Goal: Find specific page/section: Find specific page/section

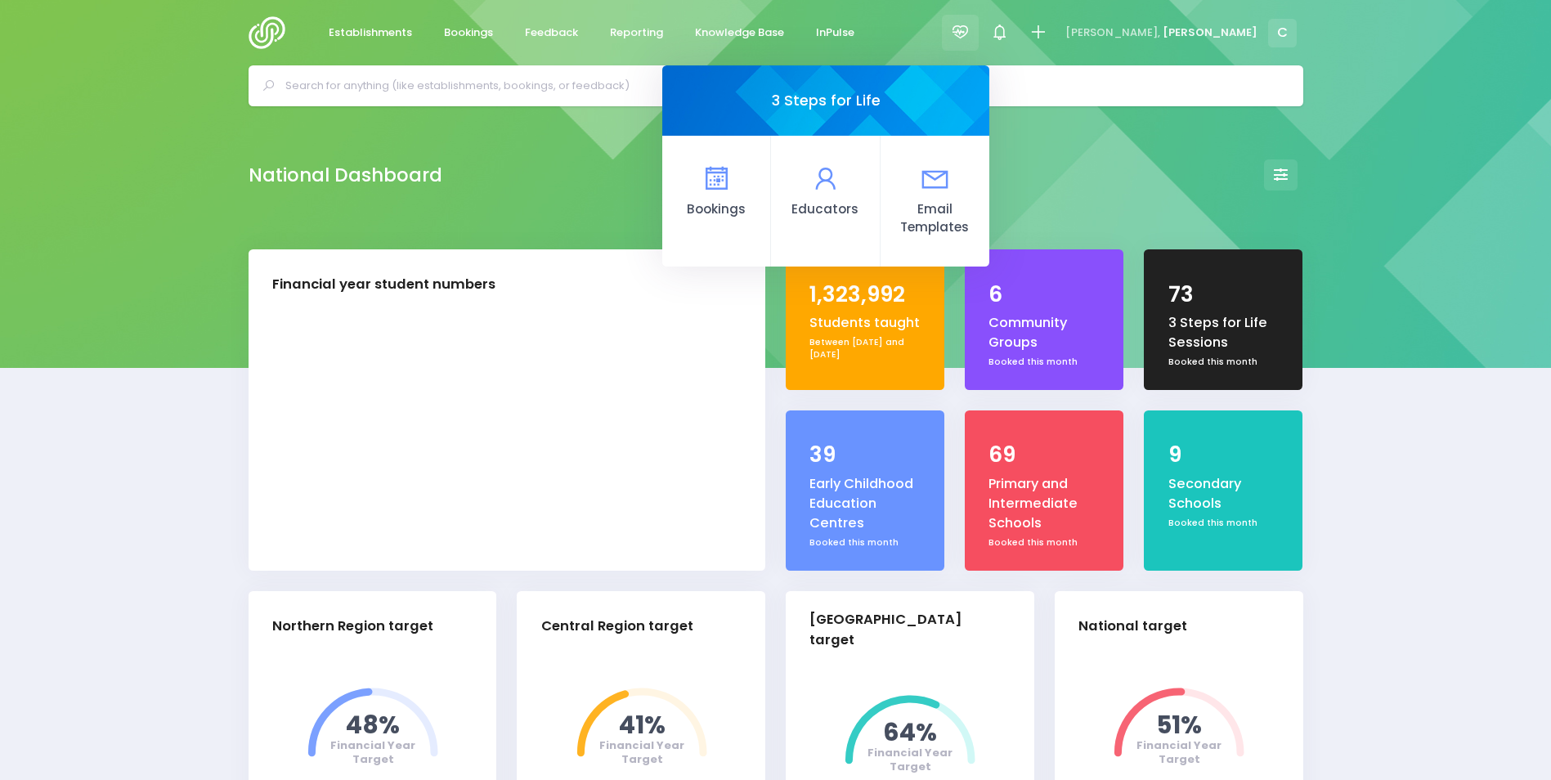
select select "5"
click at [733, 177] on icon at bounding box center [717, 179] width 32 height 32
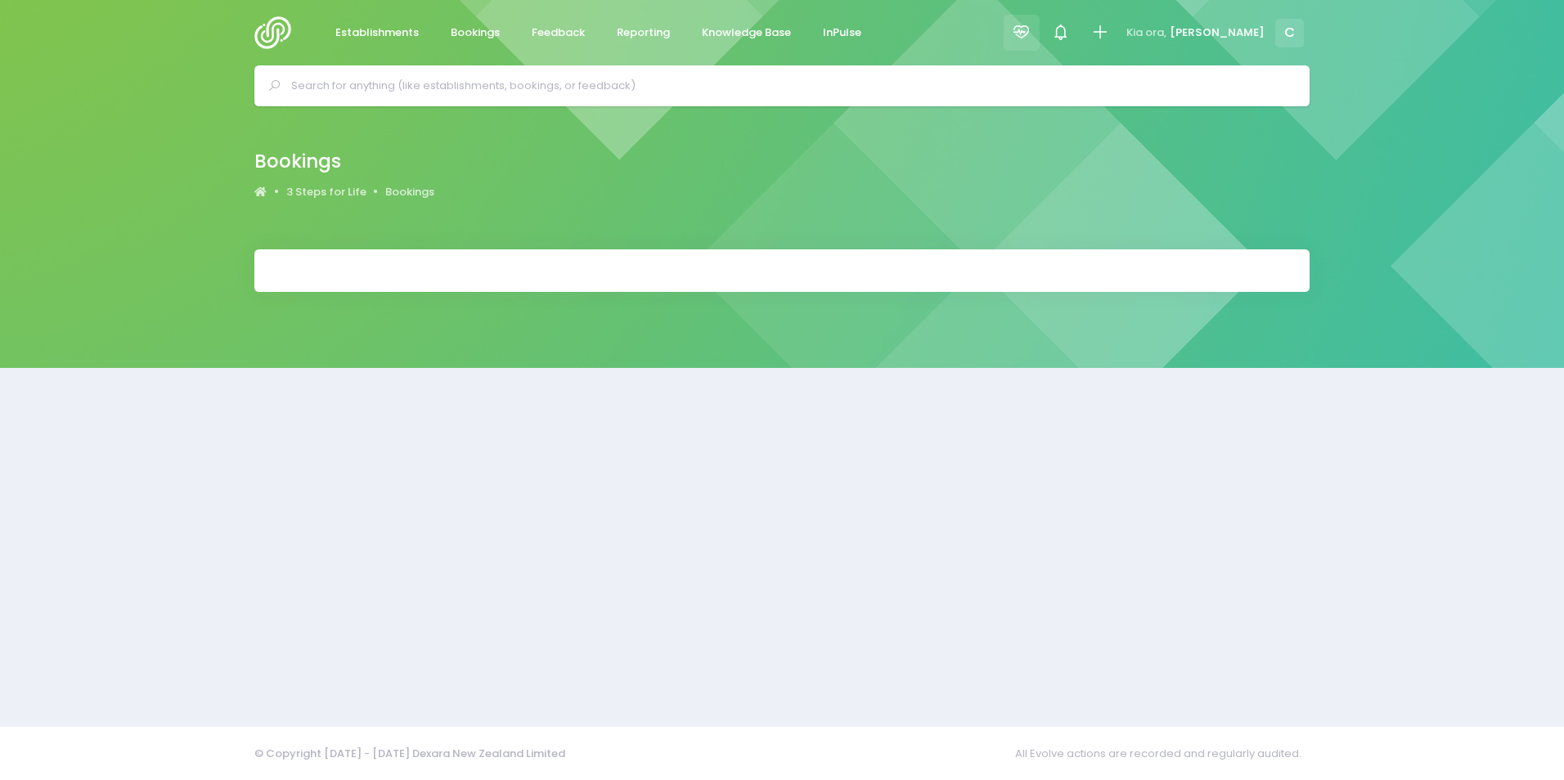
click at [1030, 29] on icon at bounding box center [1021, 32] width 19 height 19
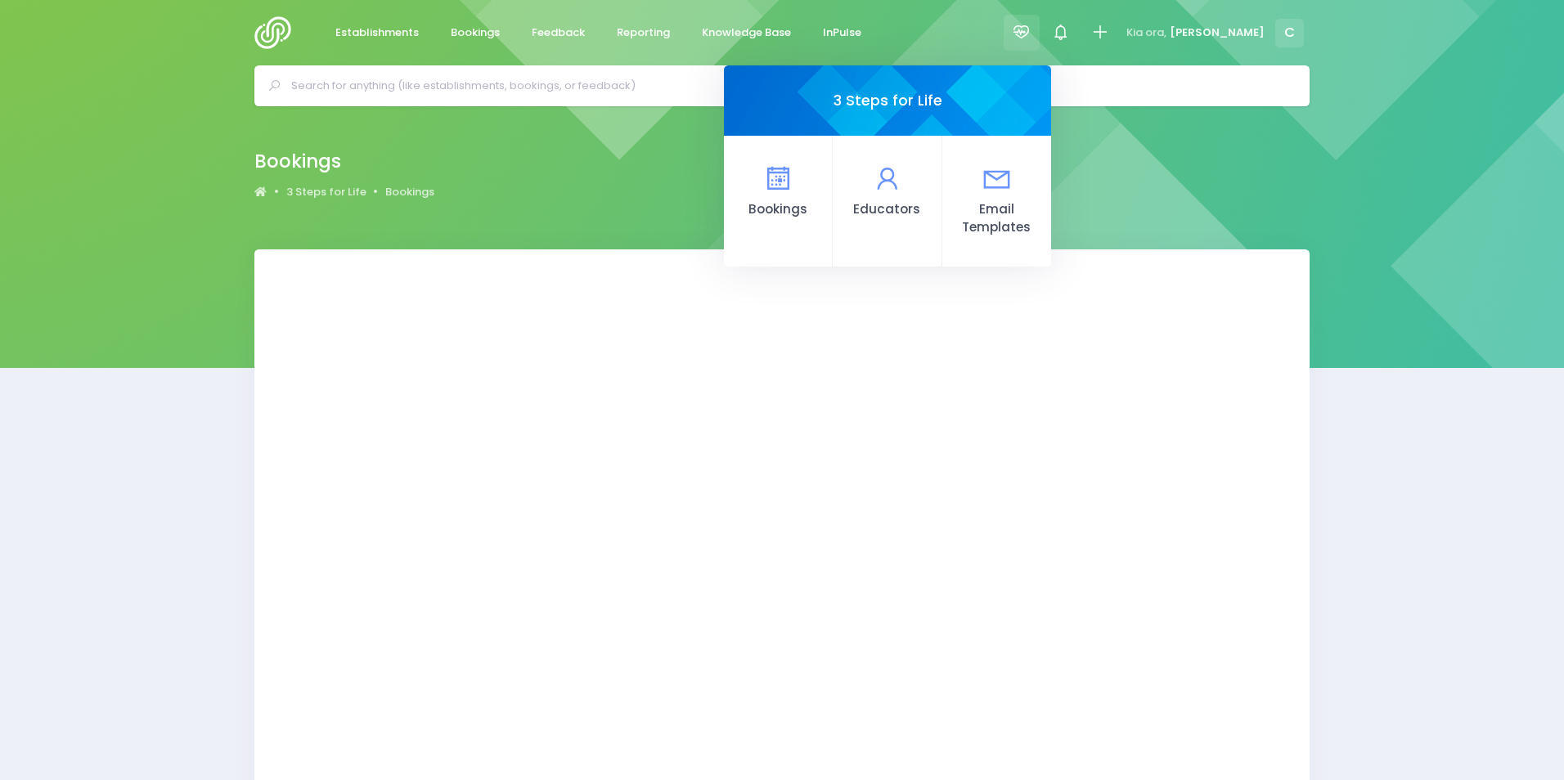
click at [1030, 29] on icon at bounding box center [1021, 32] width 19 height 19
click at [793, 181] on icon at bounding box center [777, 179] width 32 height 32
select select "20"
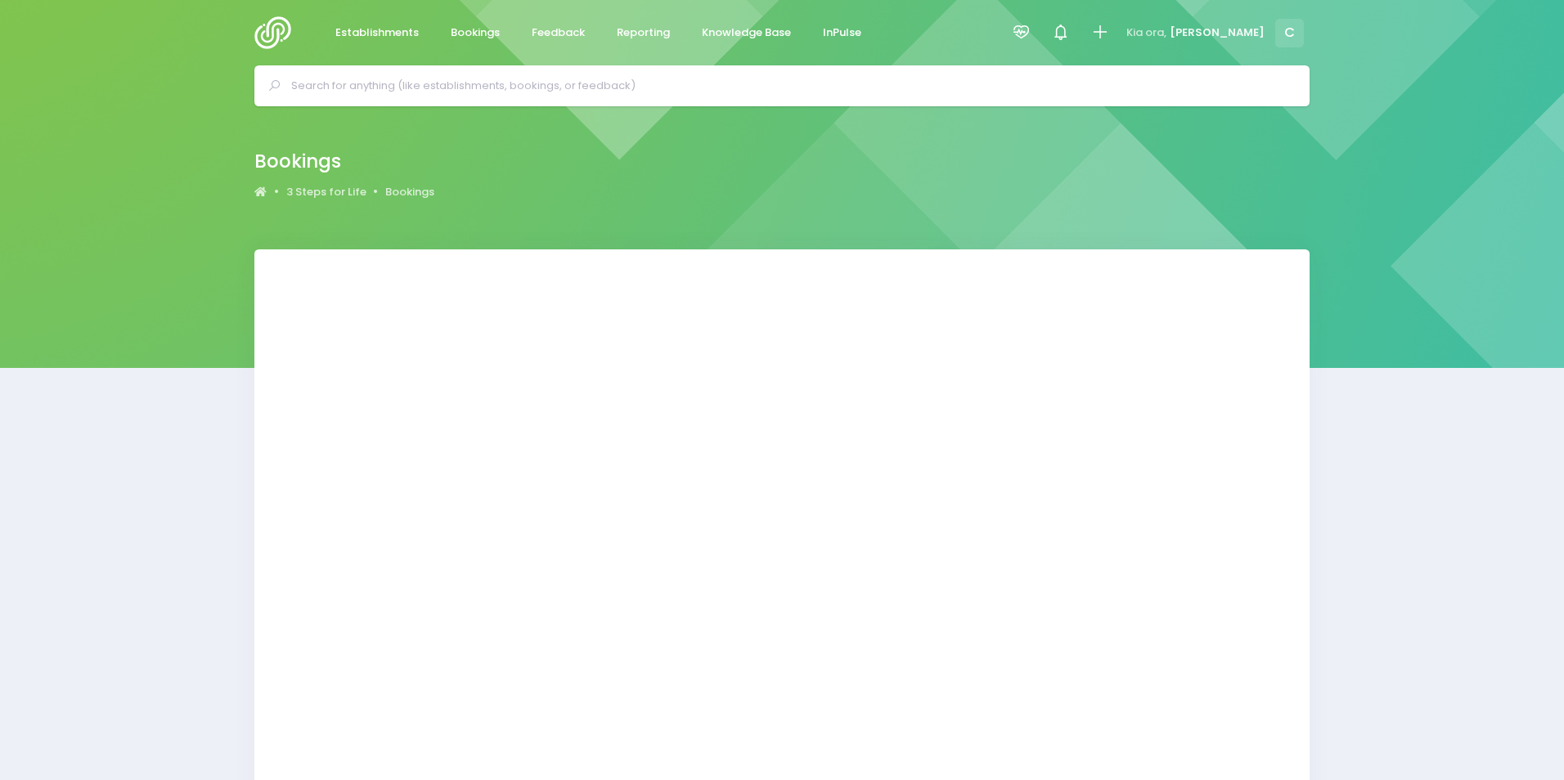
select select "20"
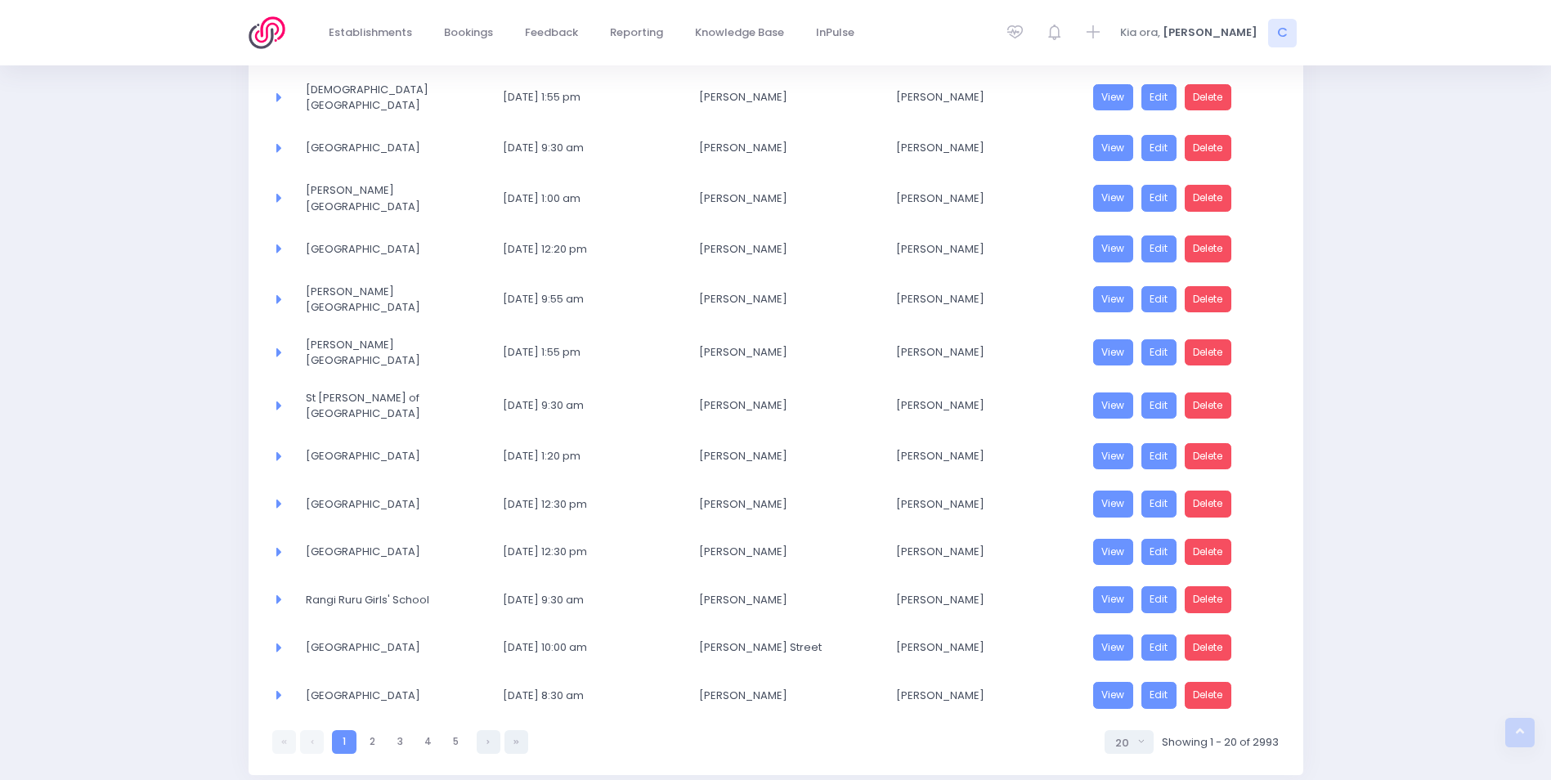
scroll to position [631, 0]
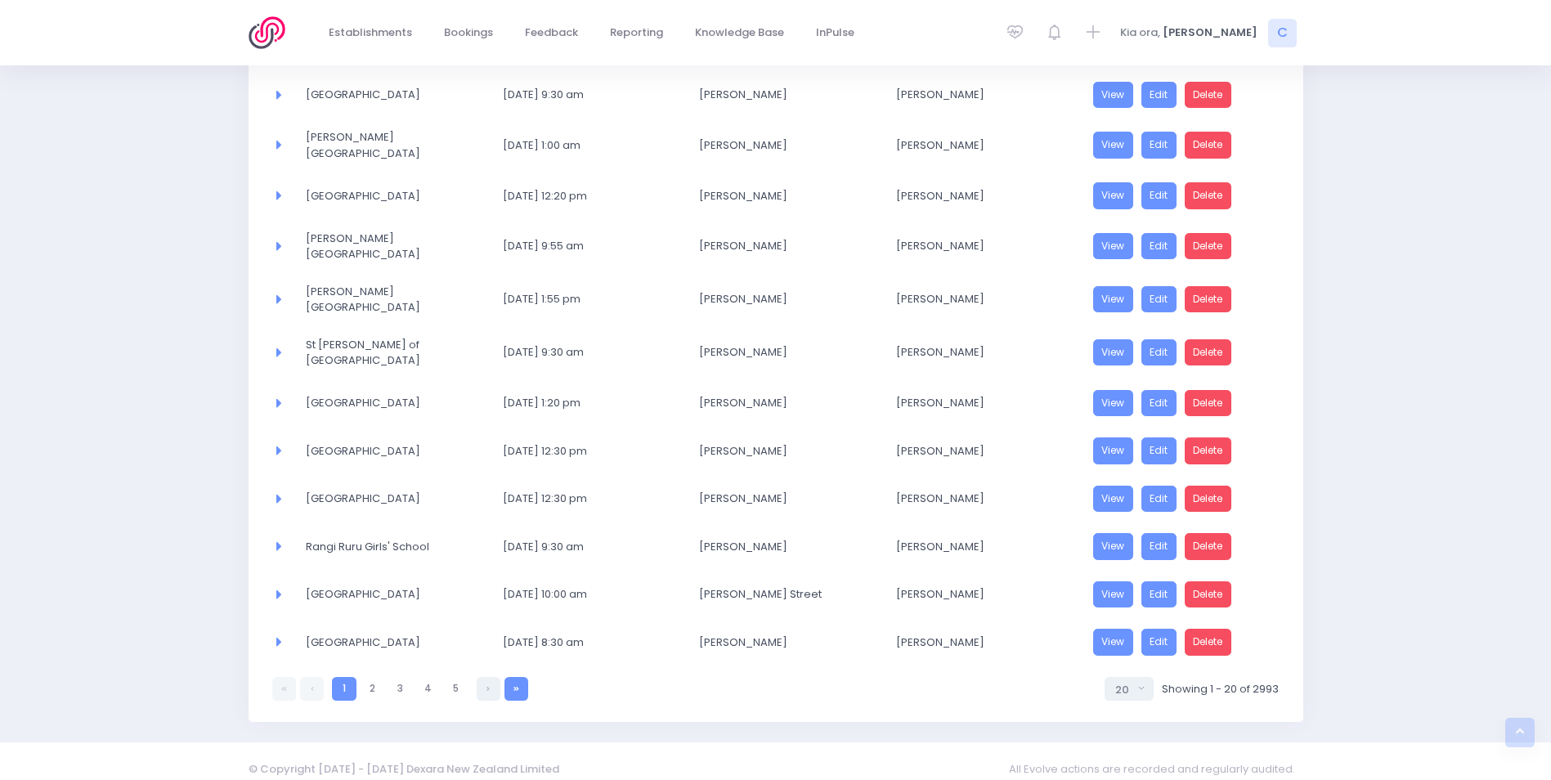
click at [516, 689] on icon at bounding box center [517, 689] width 6 height 0
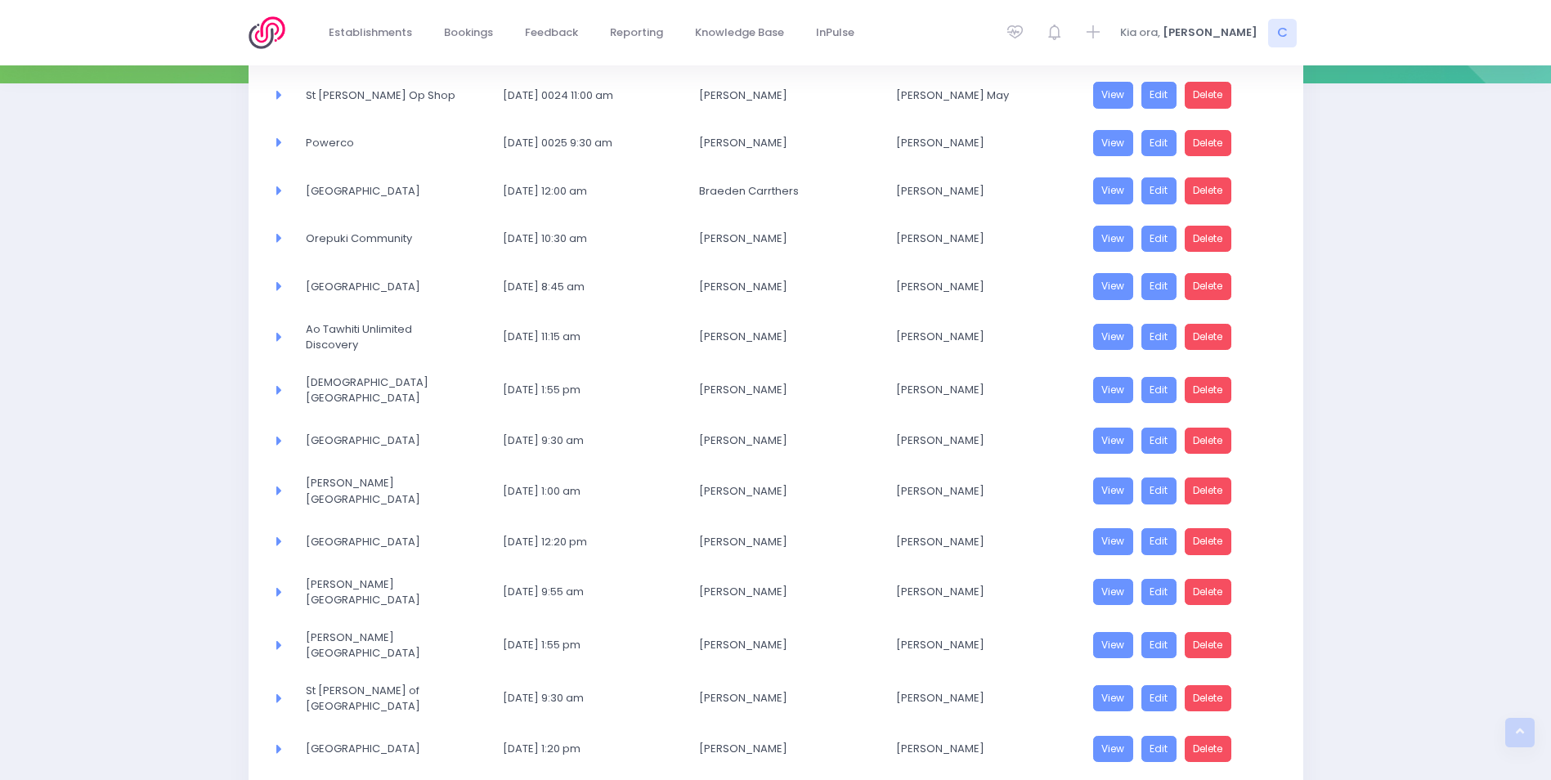
select select "20"
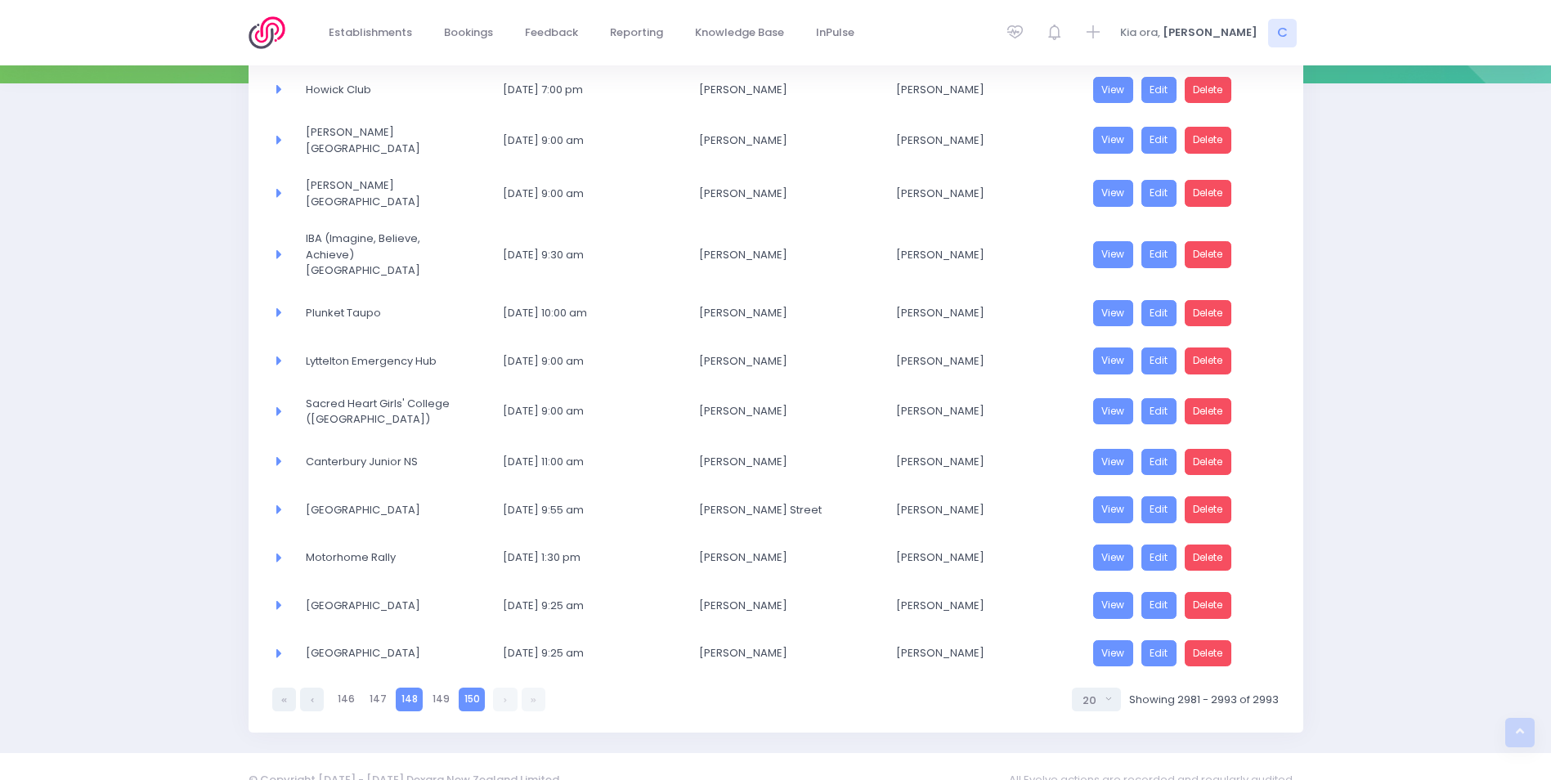
click at [406, 688] on link "148" at bounding box center [409, 700] width 27 height 24
select select "20"
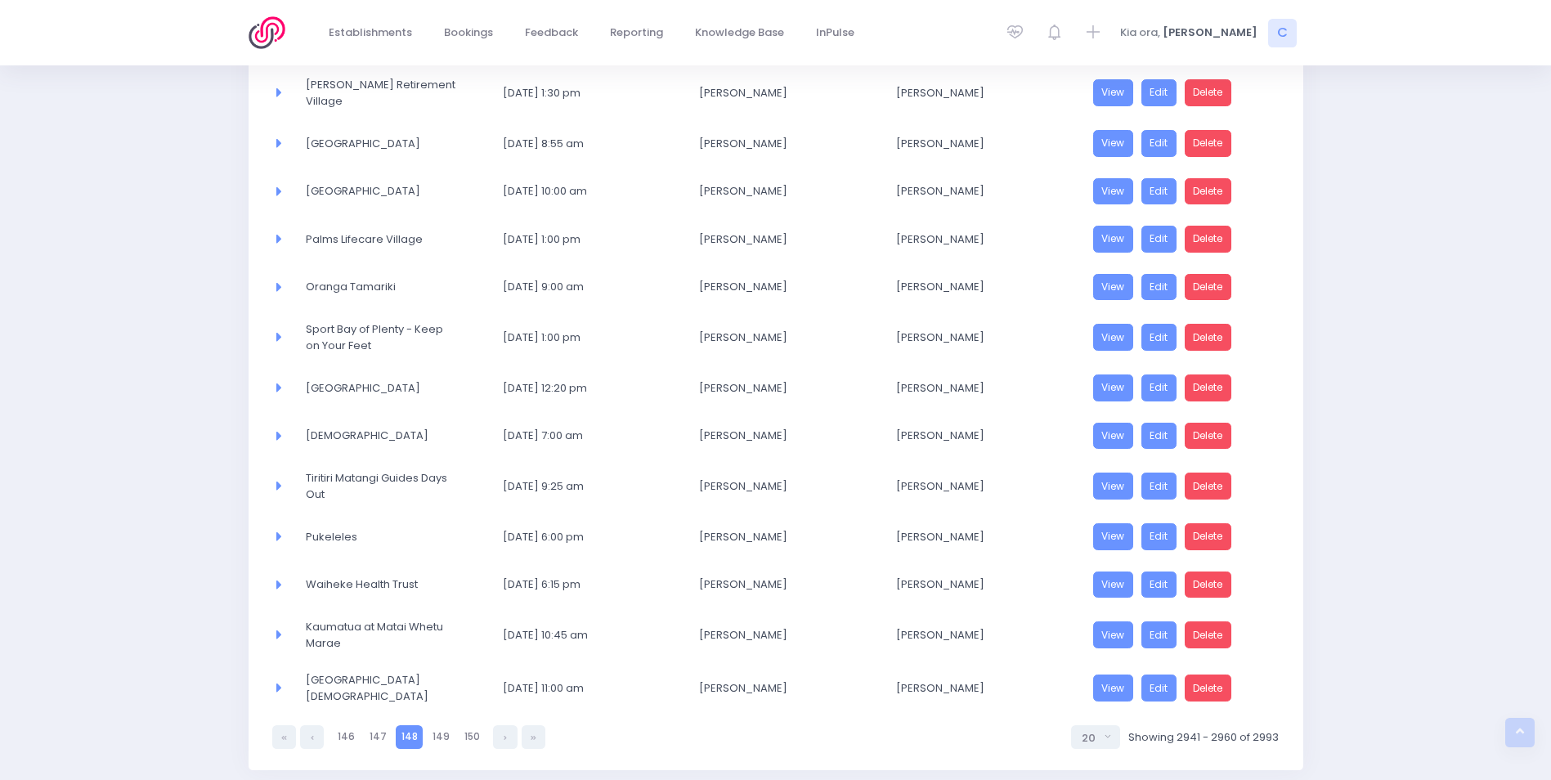
scroll to position [657, 0]
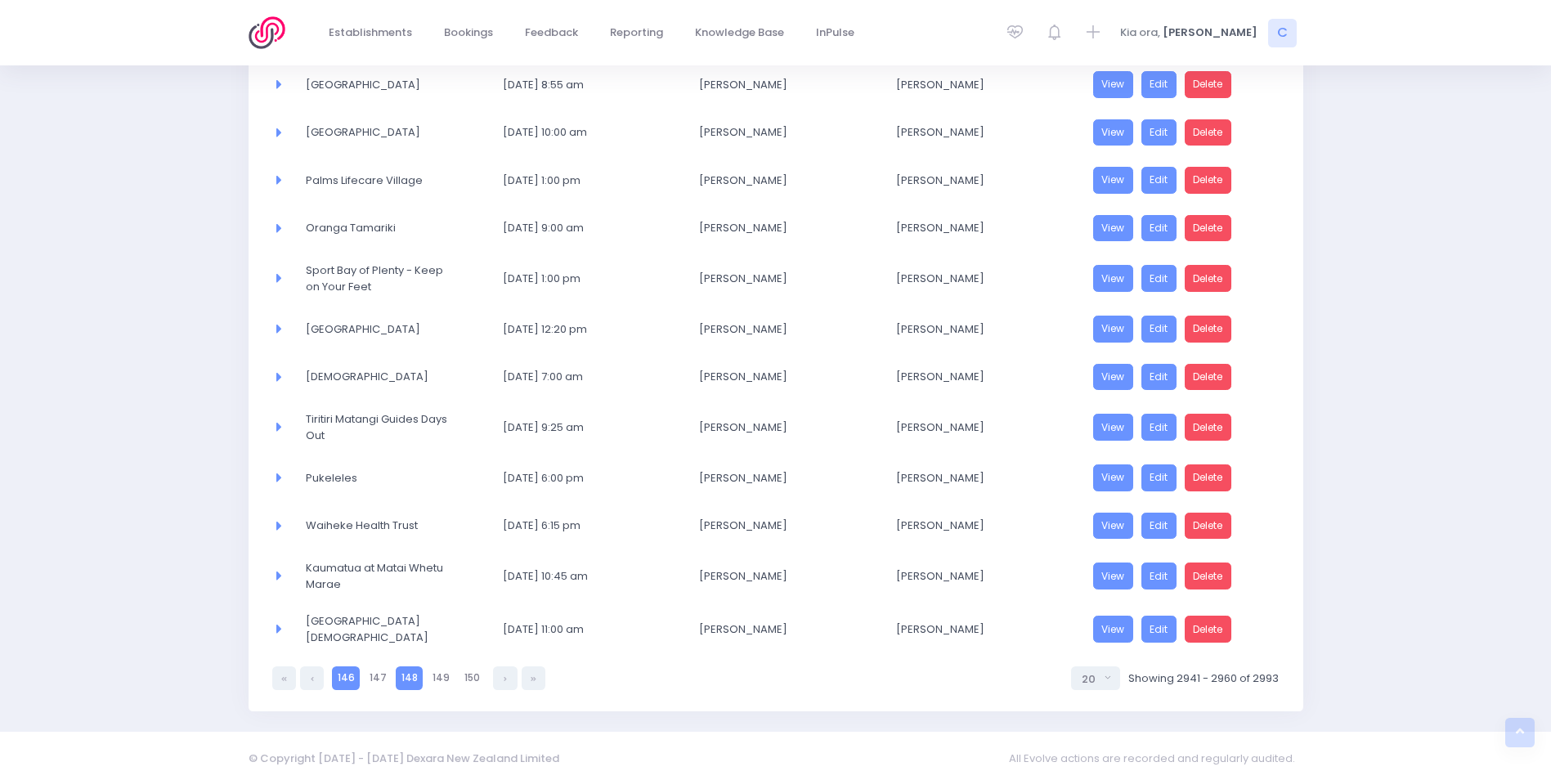
click at [342, 674] on link "146" at bounding box center [346, 678] width 28 height 24
select select "20"
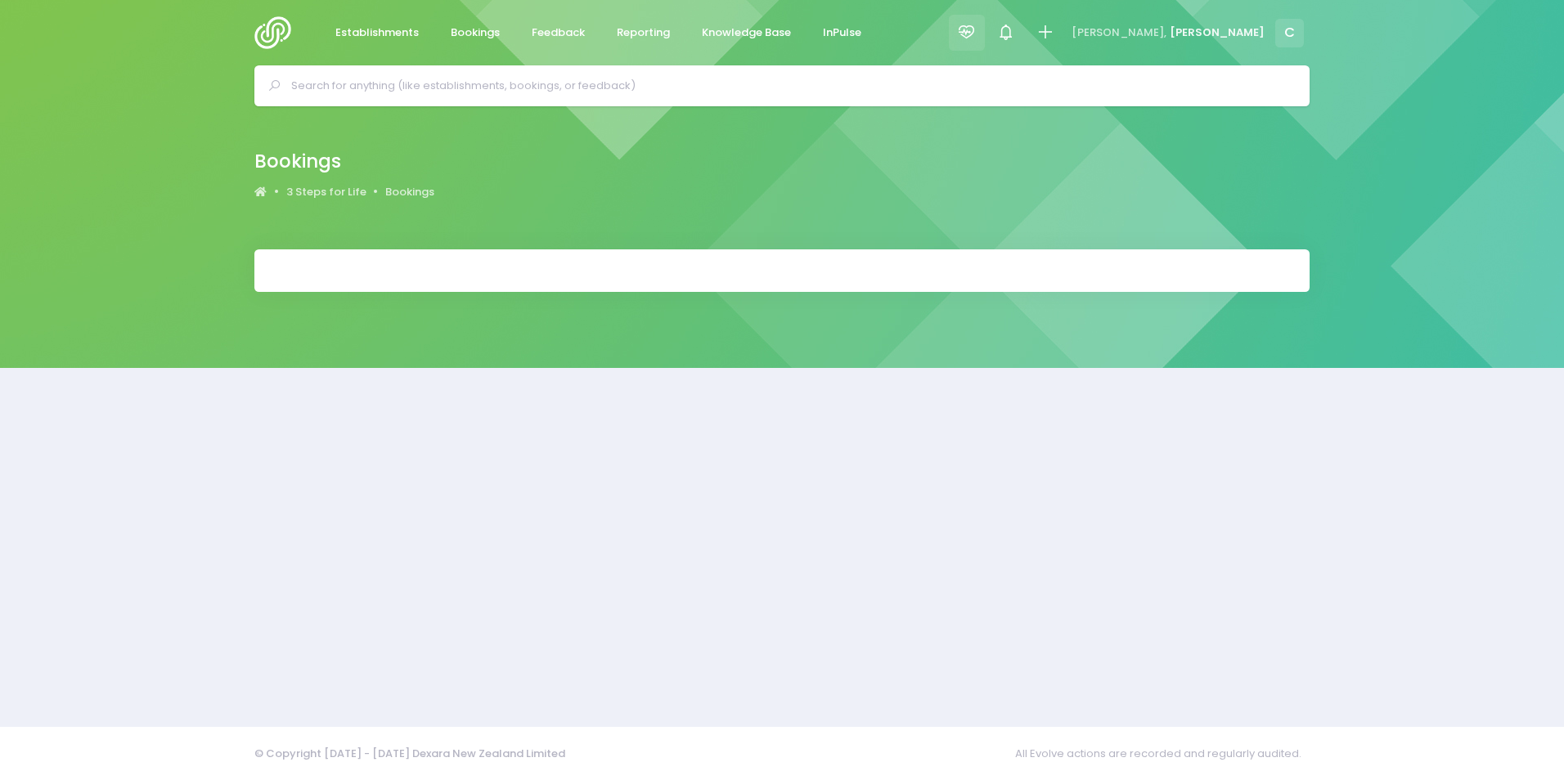
click at [976, 30] on icon at bounding box center [966, 32] width 19 height 19
click at [976, 29] on icon at bounding box center [966, 32] width 19 height 19
click at [985, 32] on div at bounding box center [967, 33] width 37 height 37
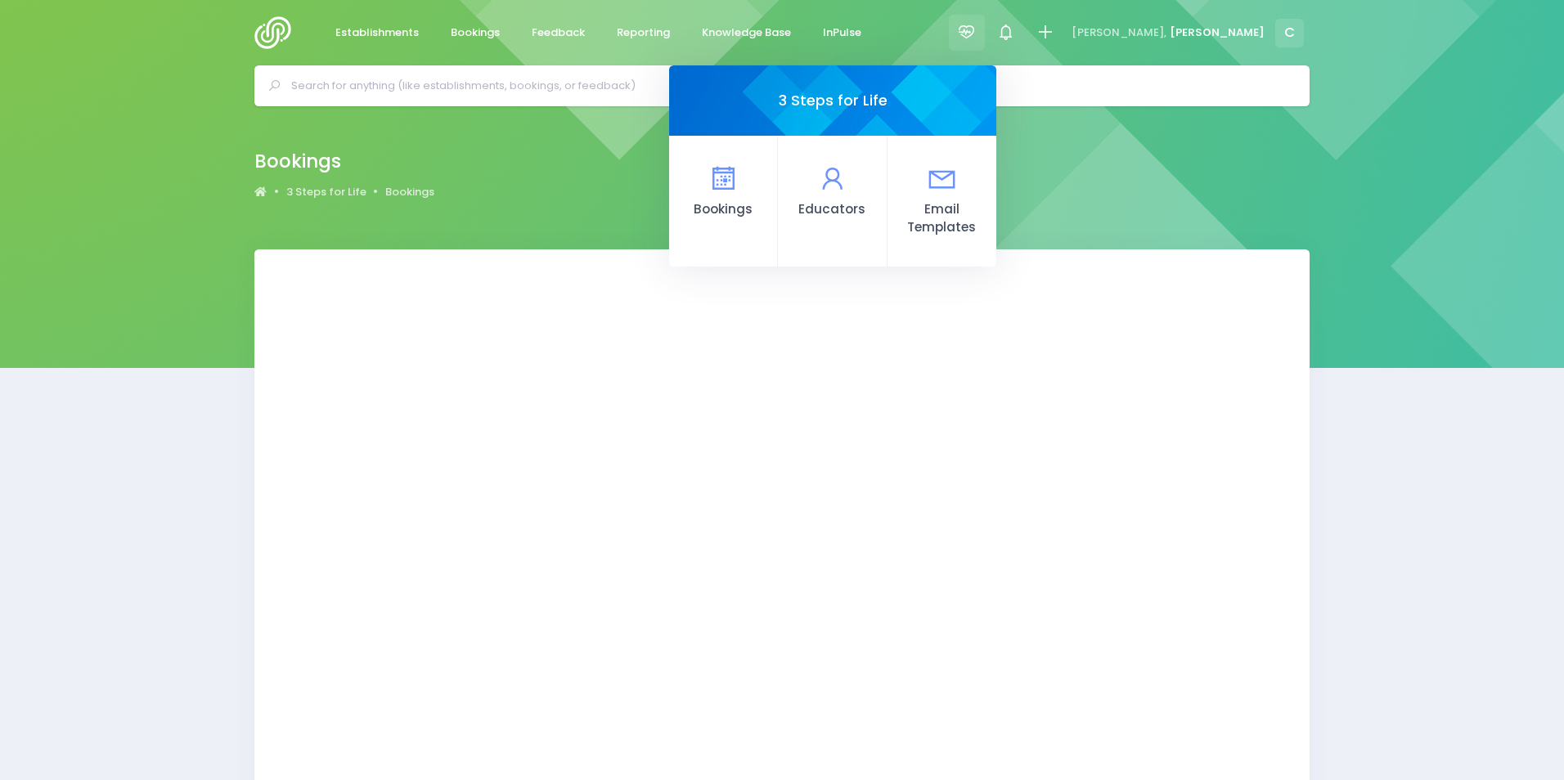
click at [976, 31] on icon at bounding box center [966, 32] width 19 height 19
select select "20"
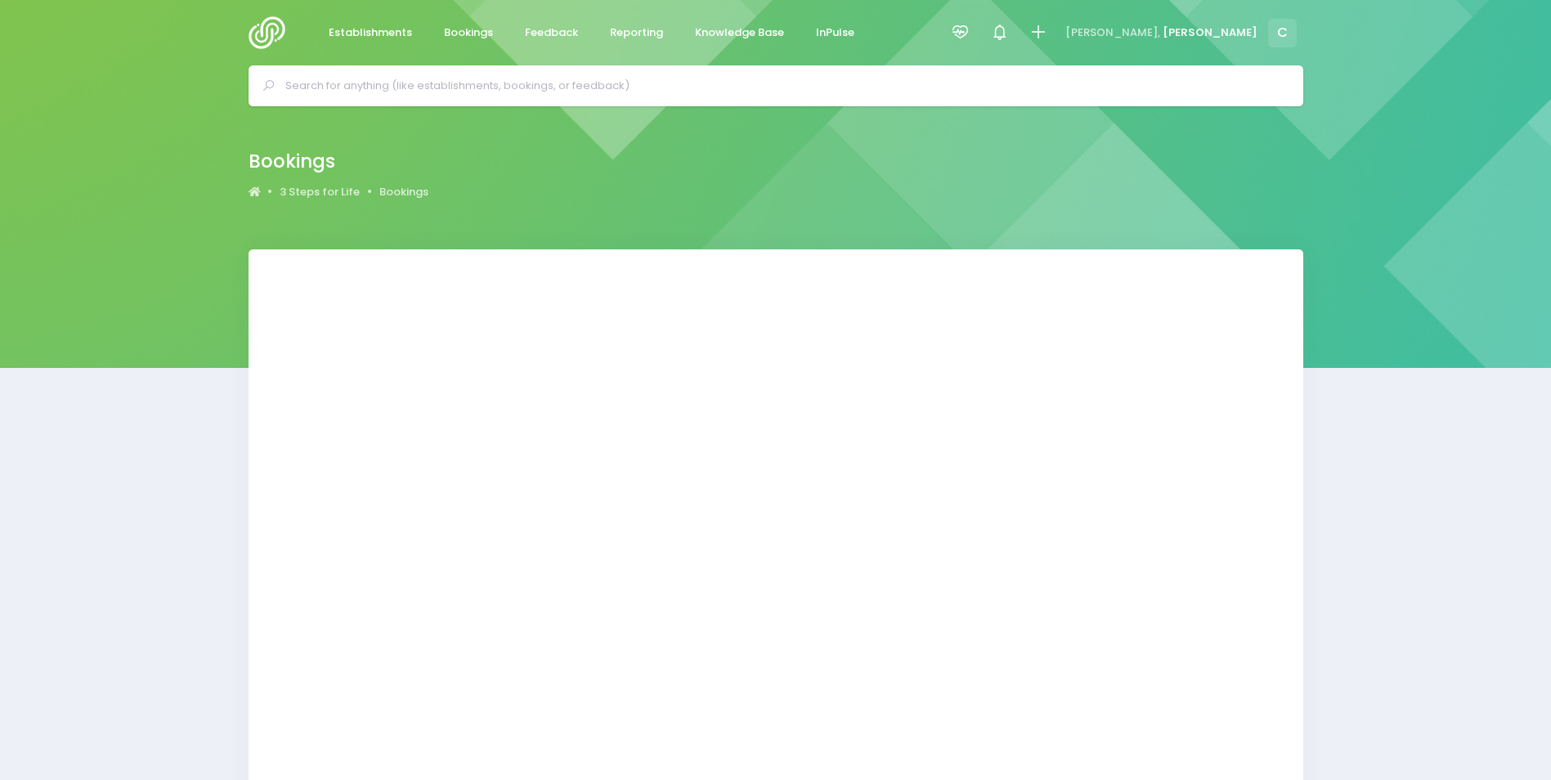
select select "20"
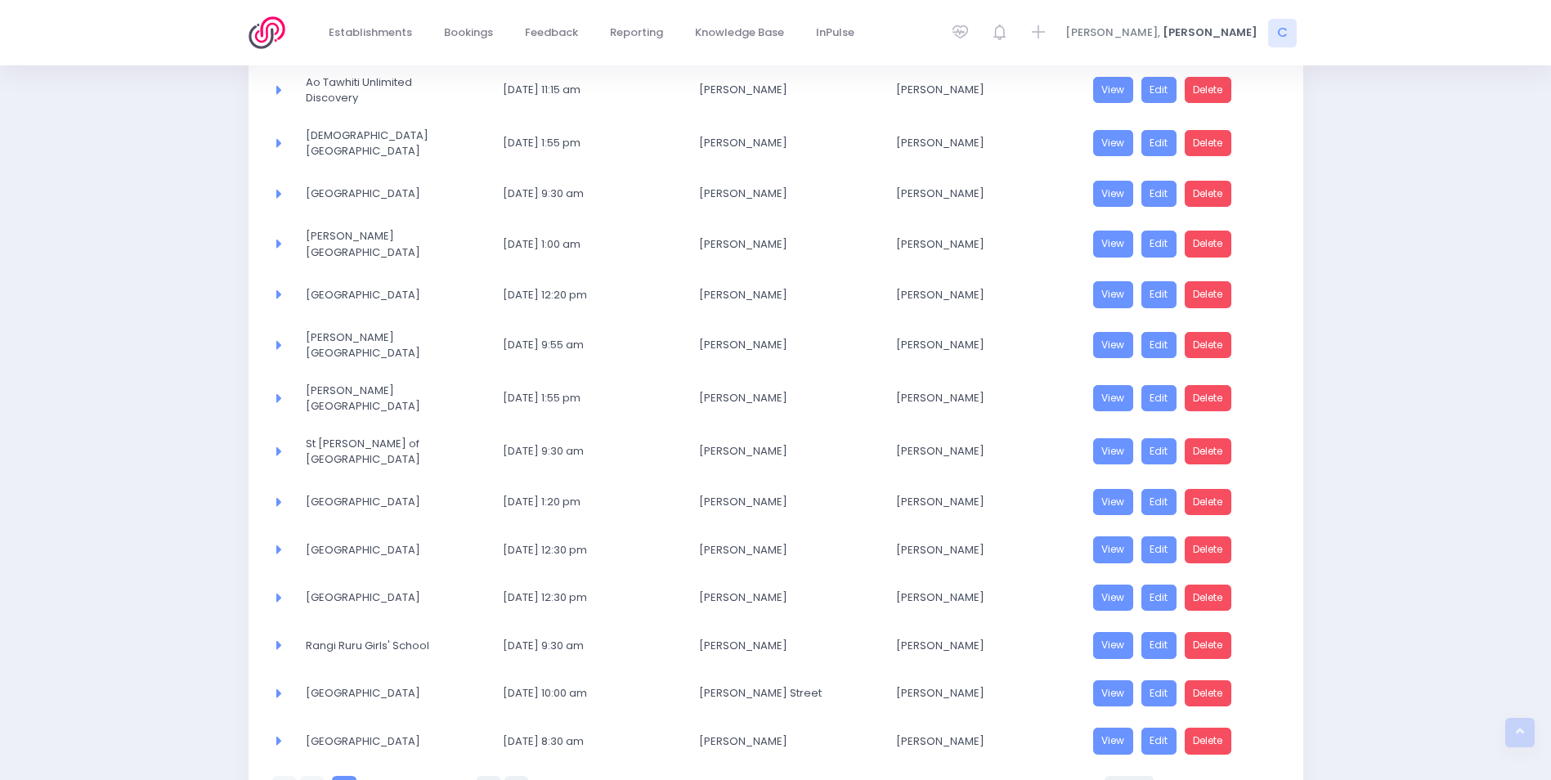
scroll to position [631, 0]
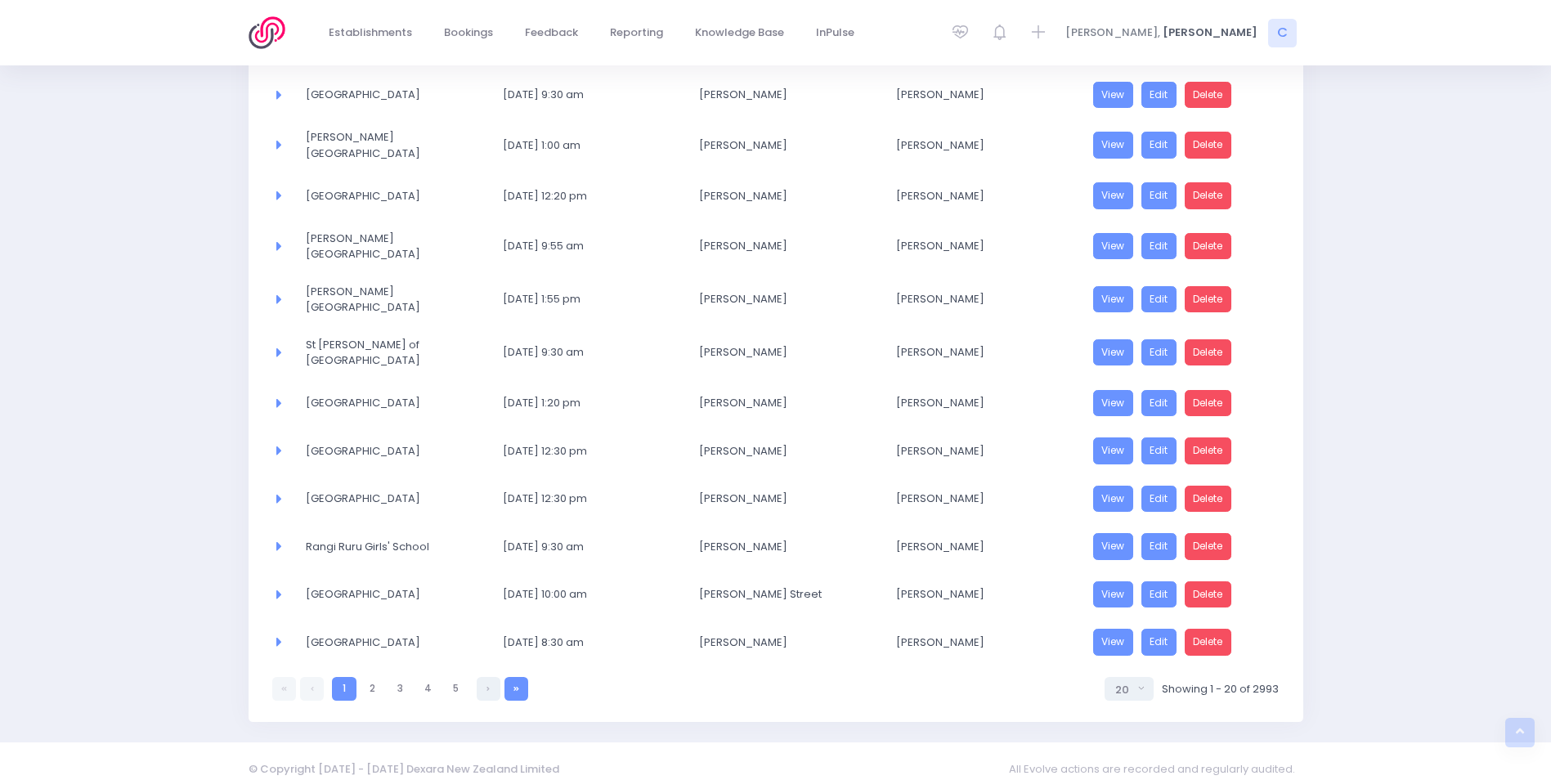
click at [516, 689] on icon at bounding box center [517, 689] width 6 height 0
select select "20"
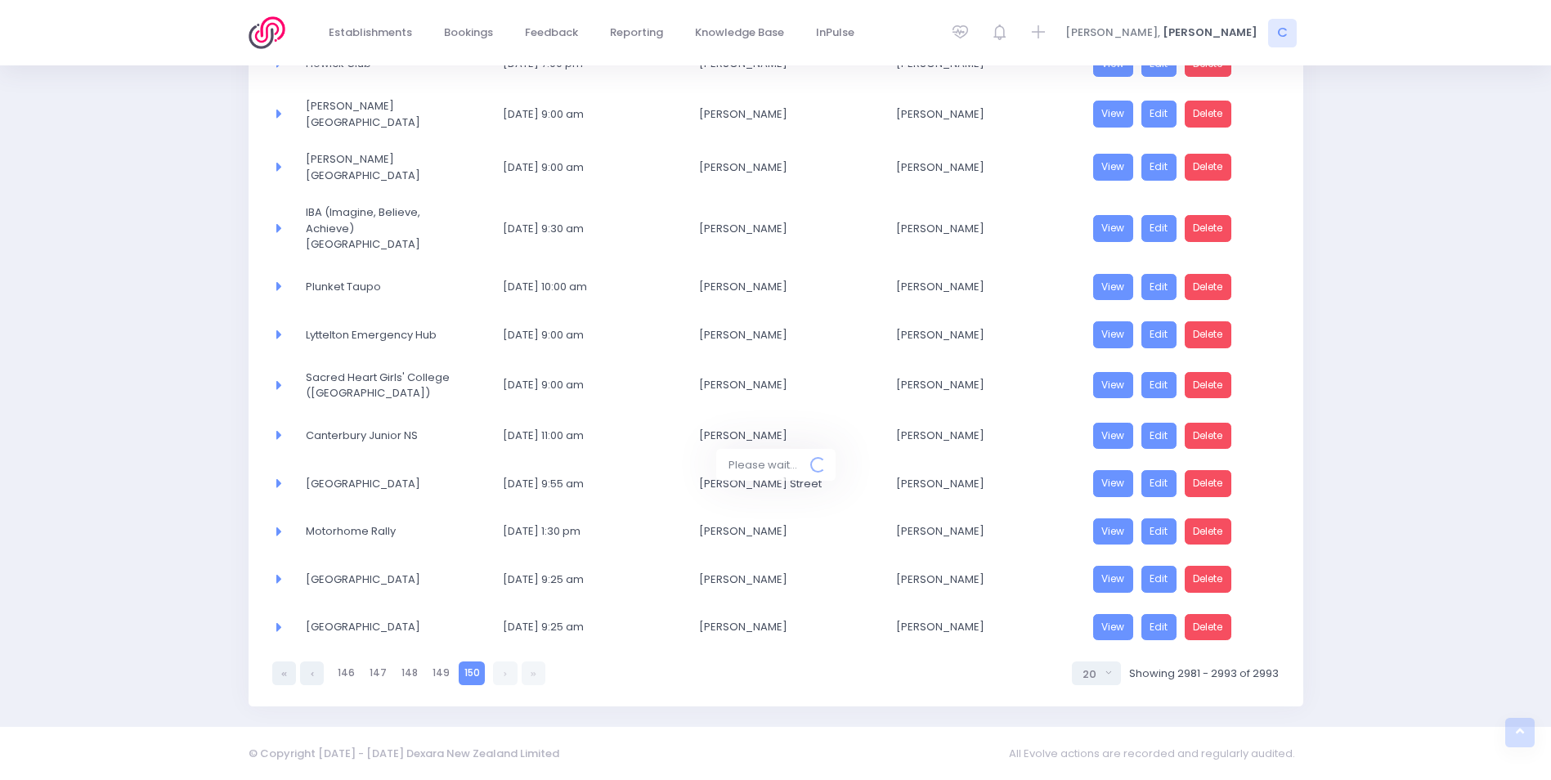
scroll to position [285, 0]
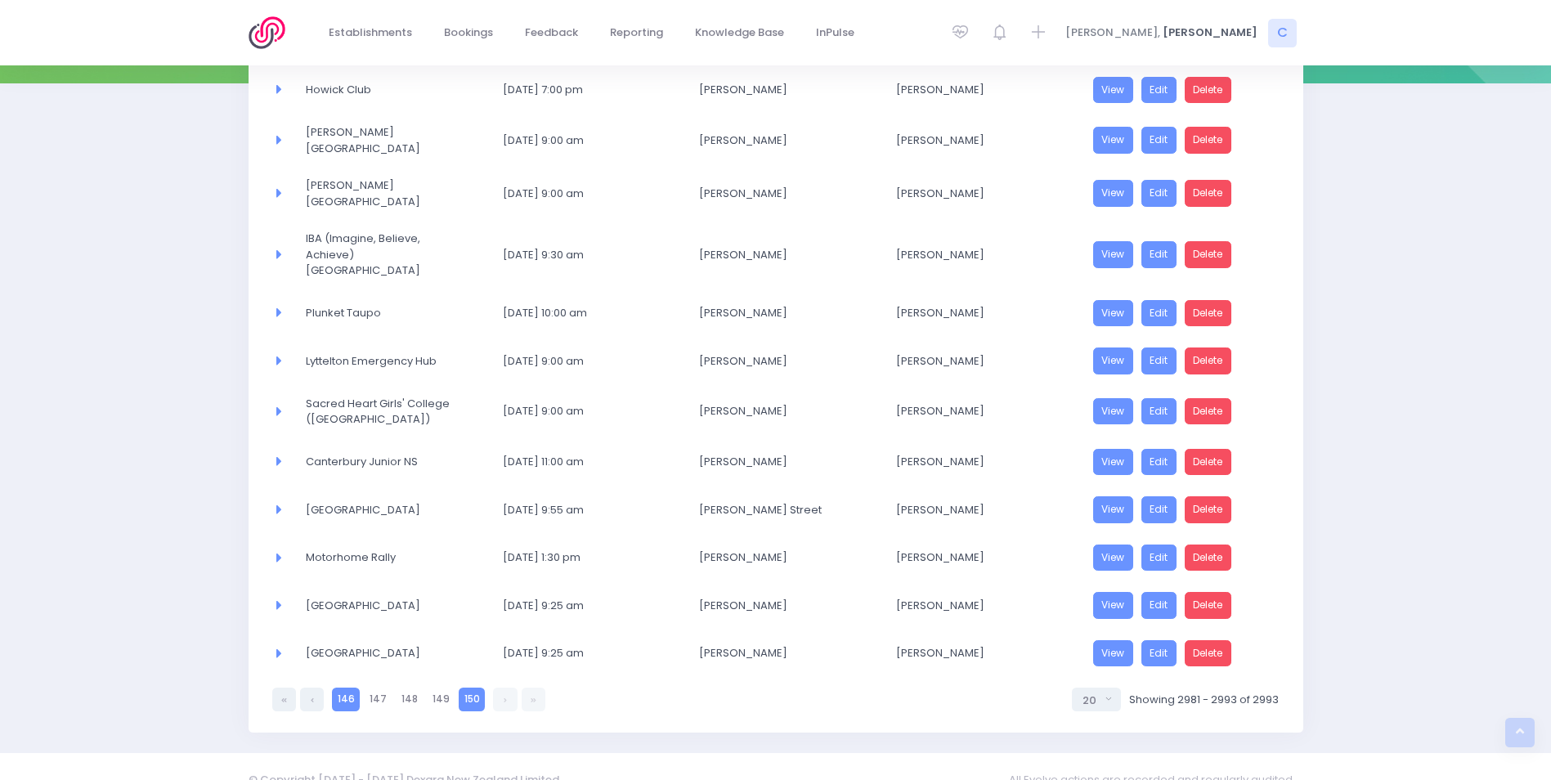
click at [343, 688] on link "146" at bounding box center [346, 700] width 28 height 24
select select "20"
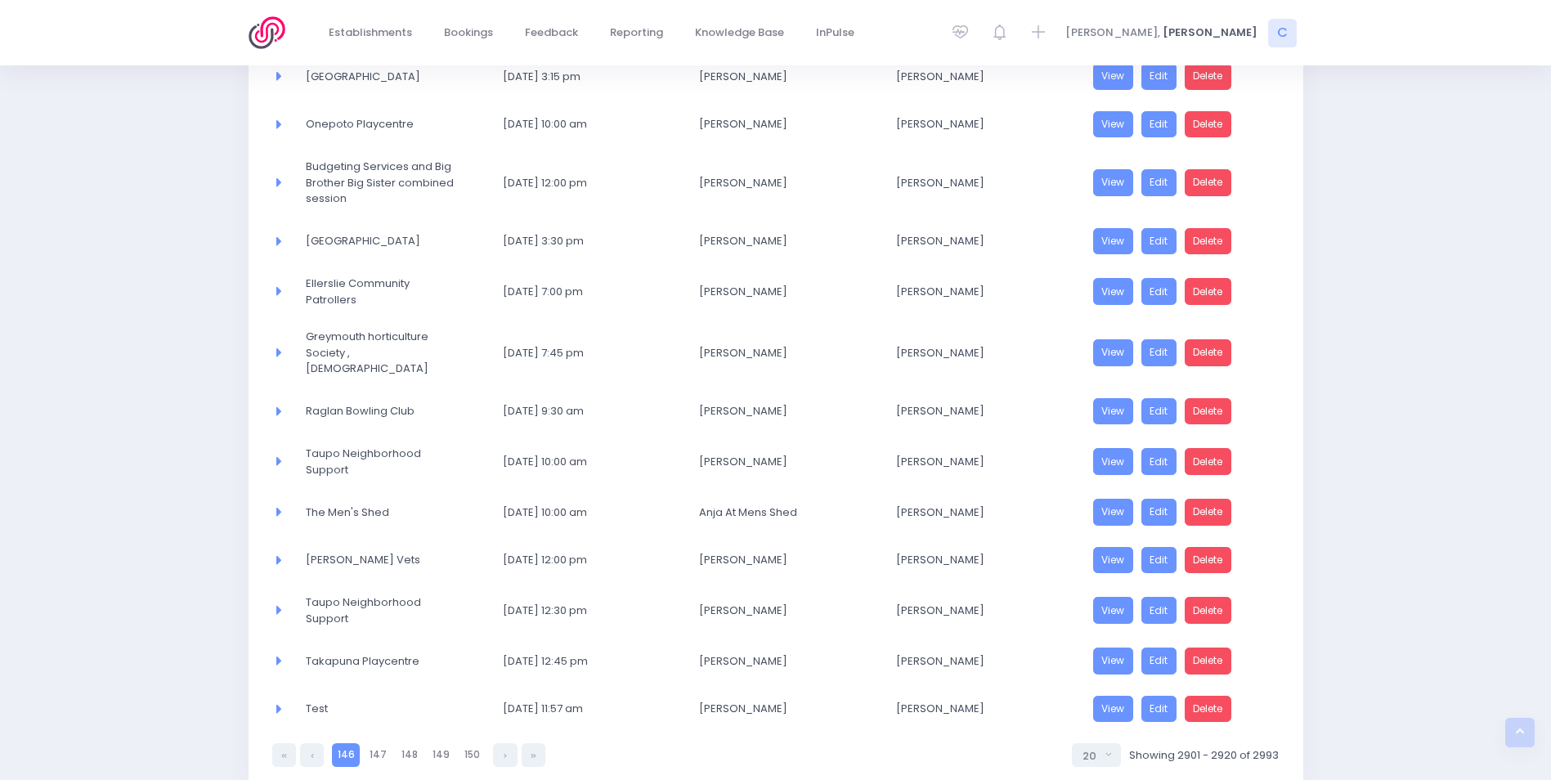
scroll to position [662, 0]
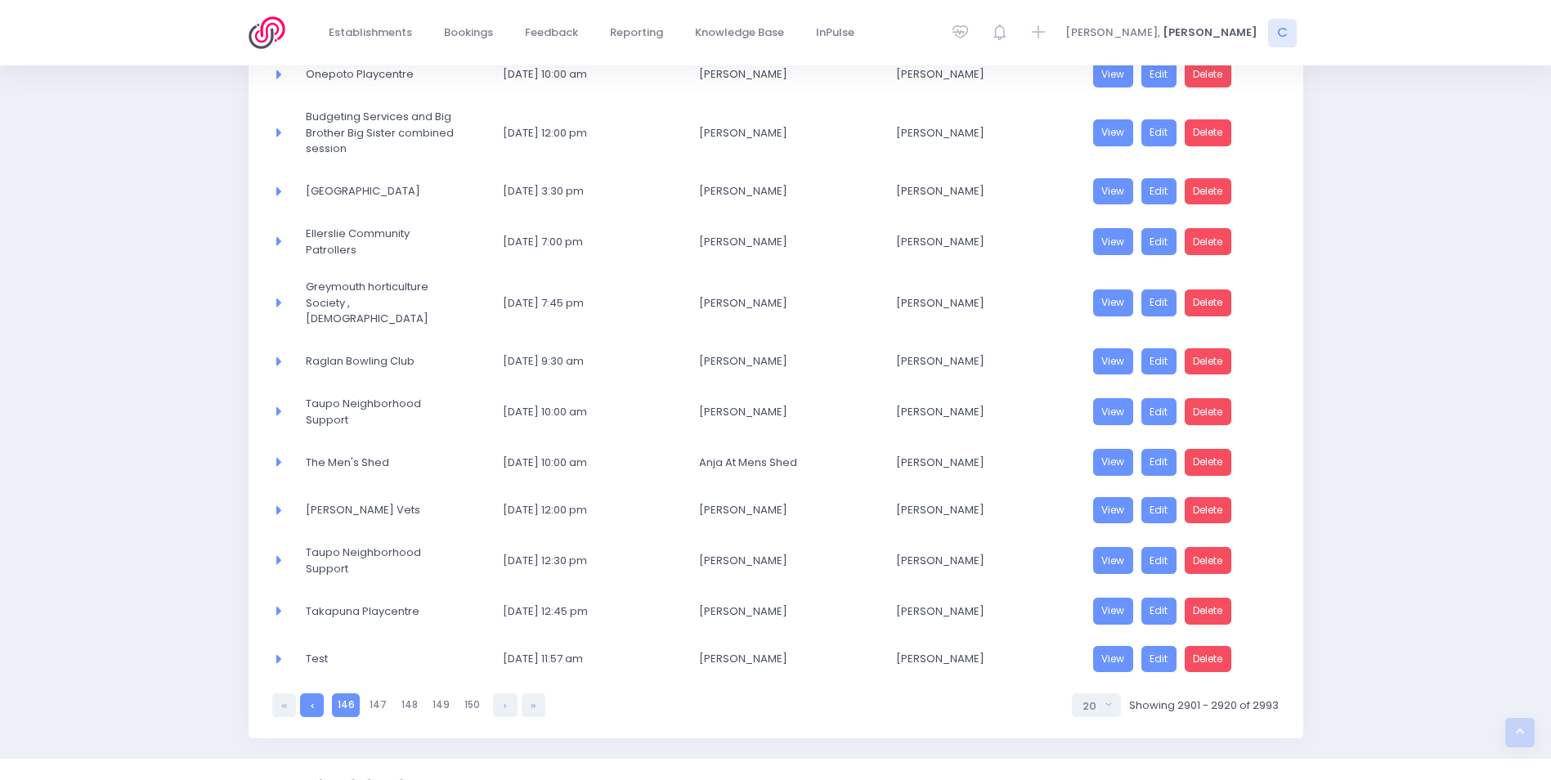
click at [310, 693] on link at bounding box center [312, 705] width 24 height 24
select select "20"
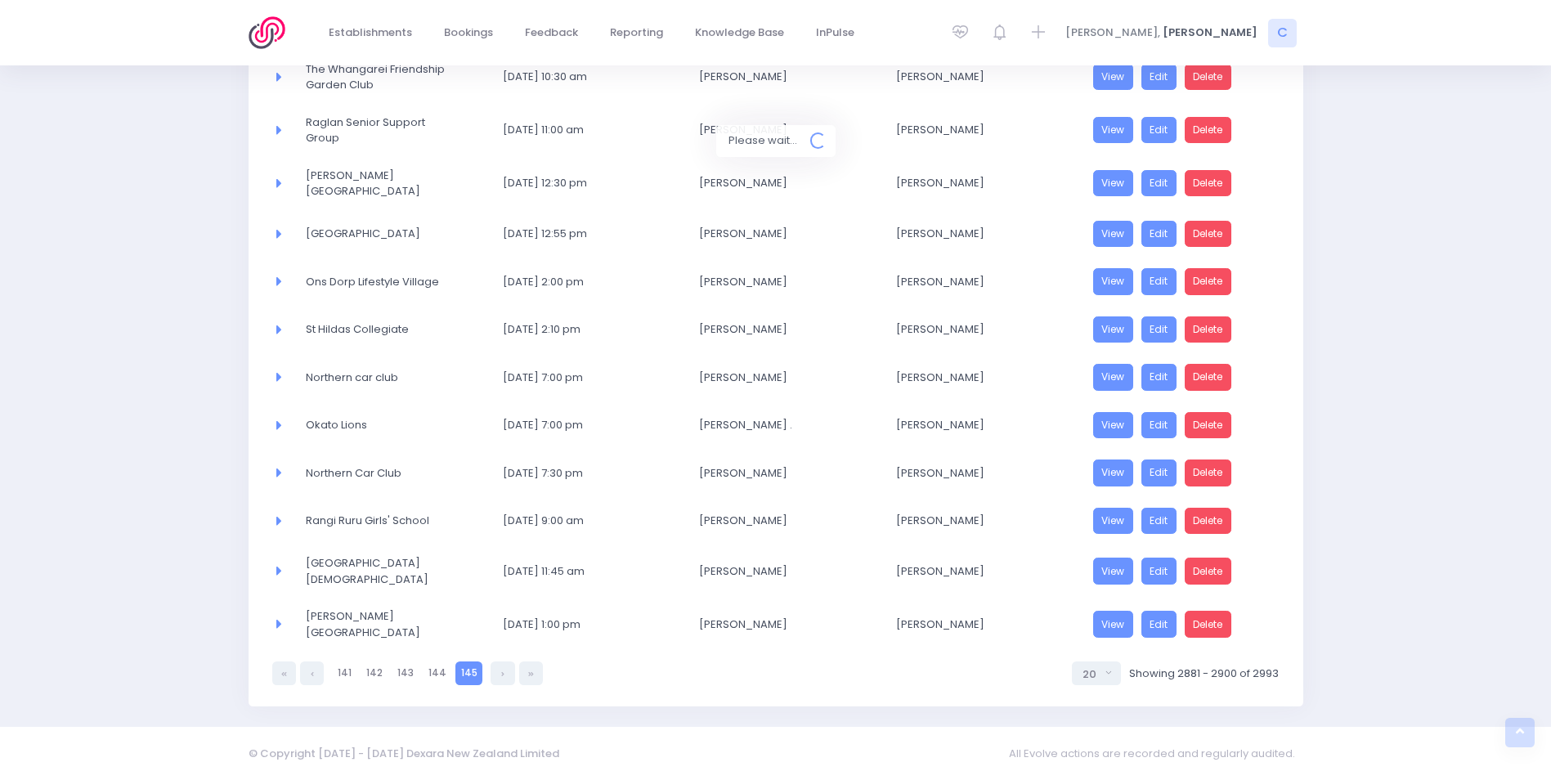
scroll to position [635, 0]
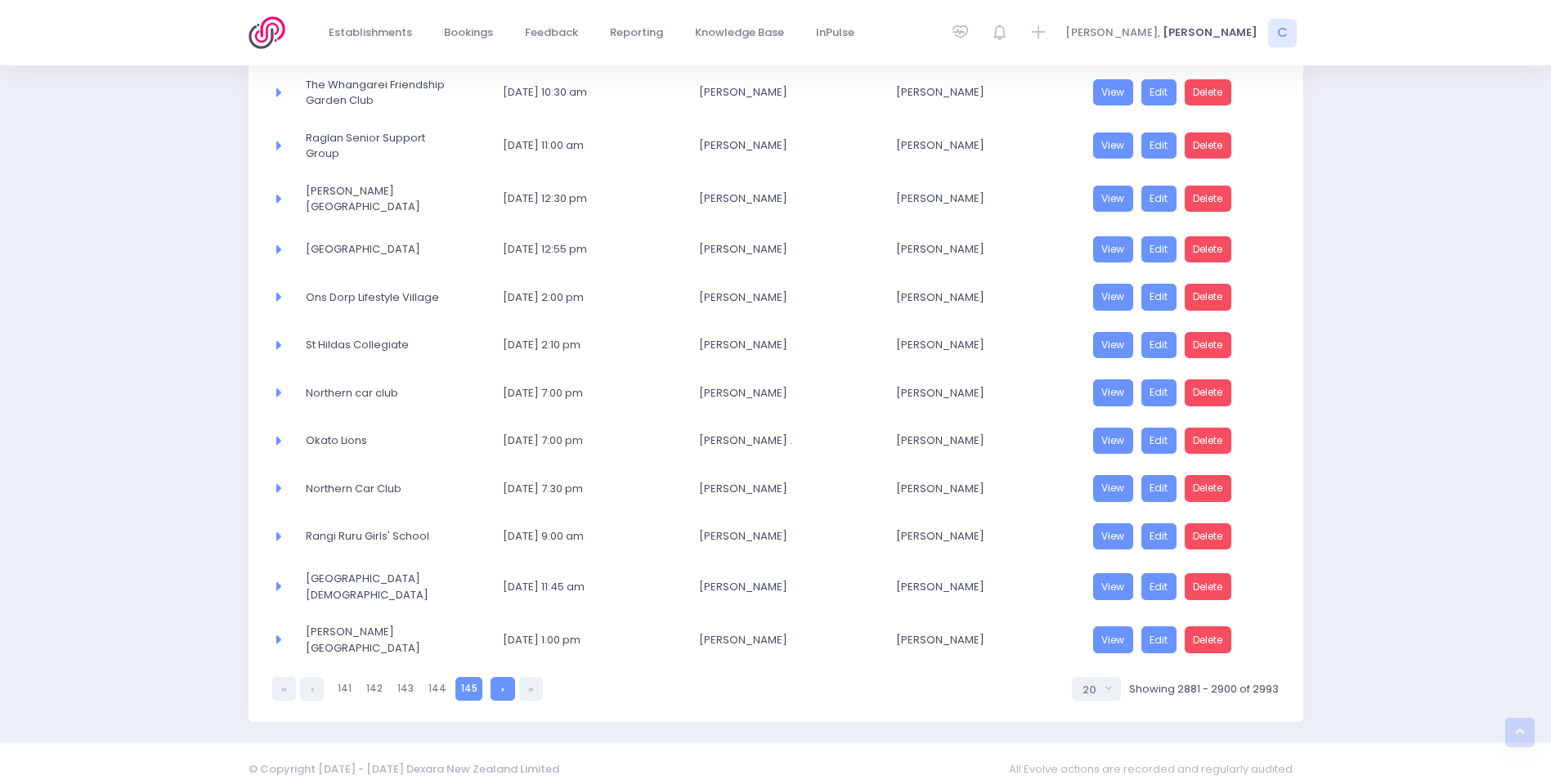
click at [495, 677] on link at bounding box center [503, 689] width 24 height 24
select select "20"
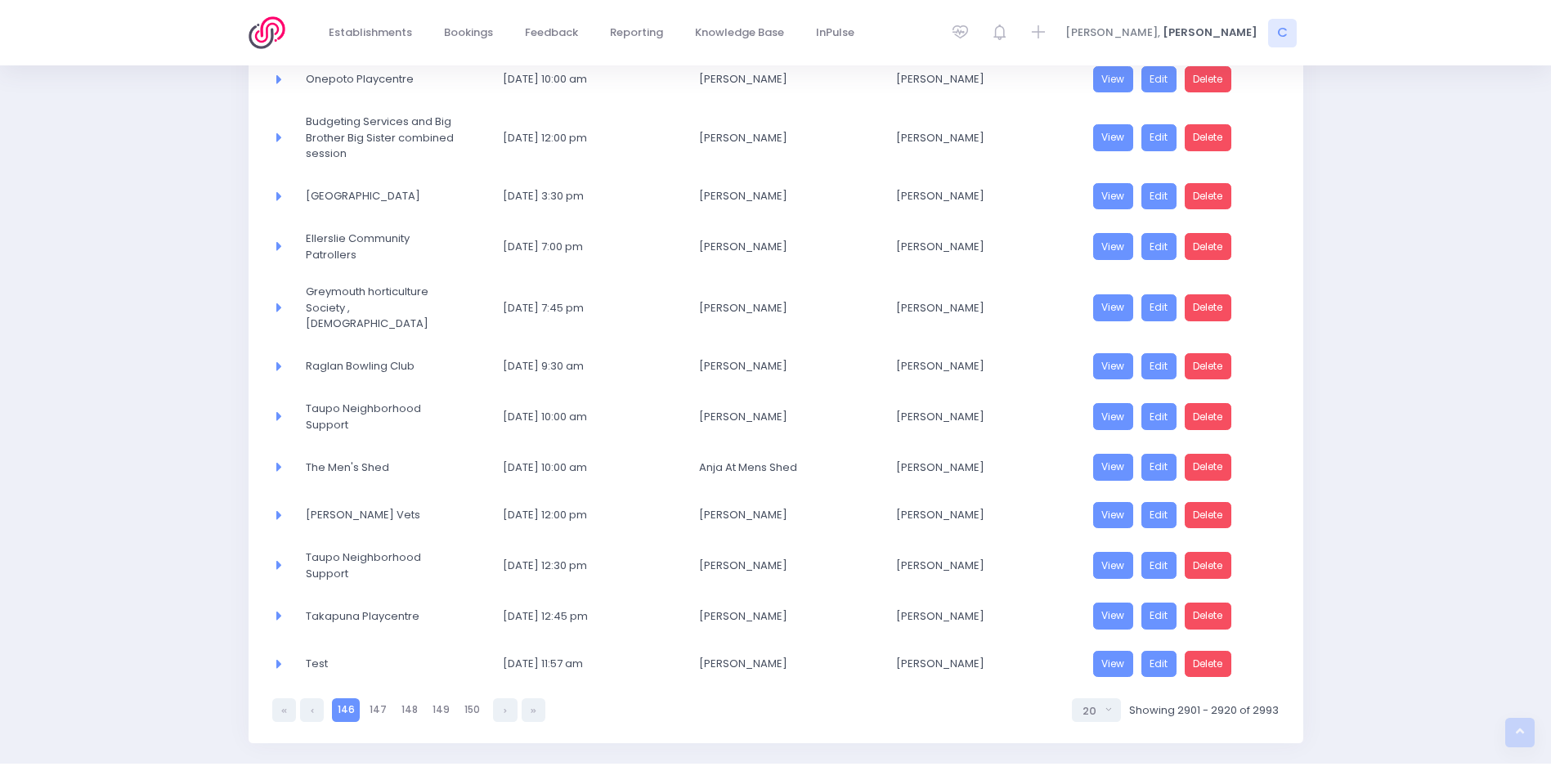
scroll to position [662, 0]
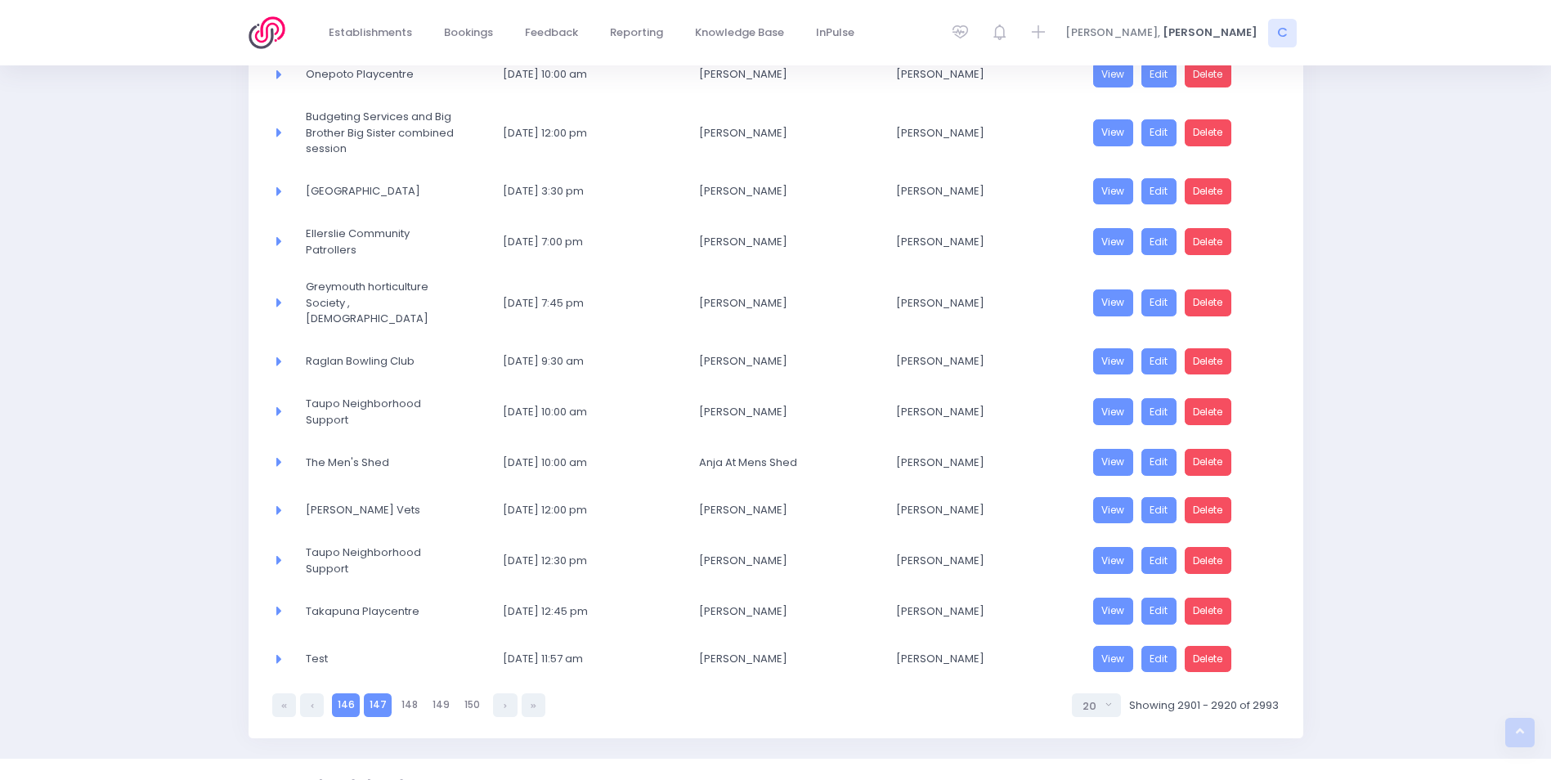
click at [378, 693] on link "147" at bounding box center [378, 705] width 28 height 24
select select "20"
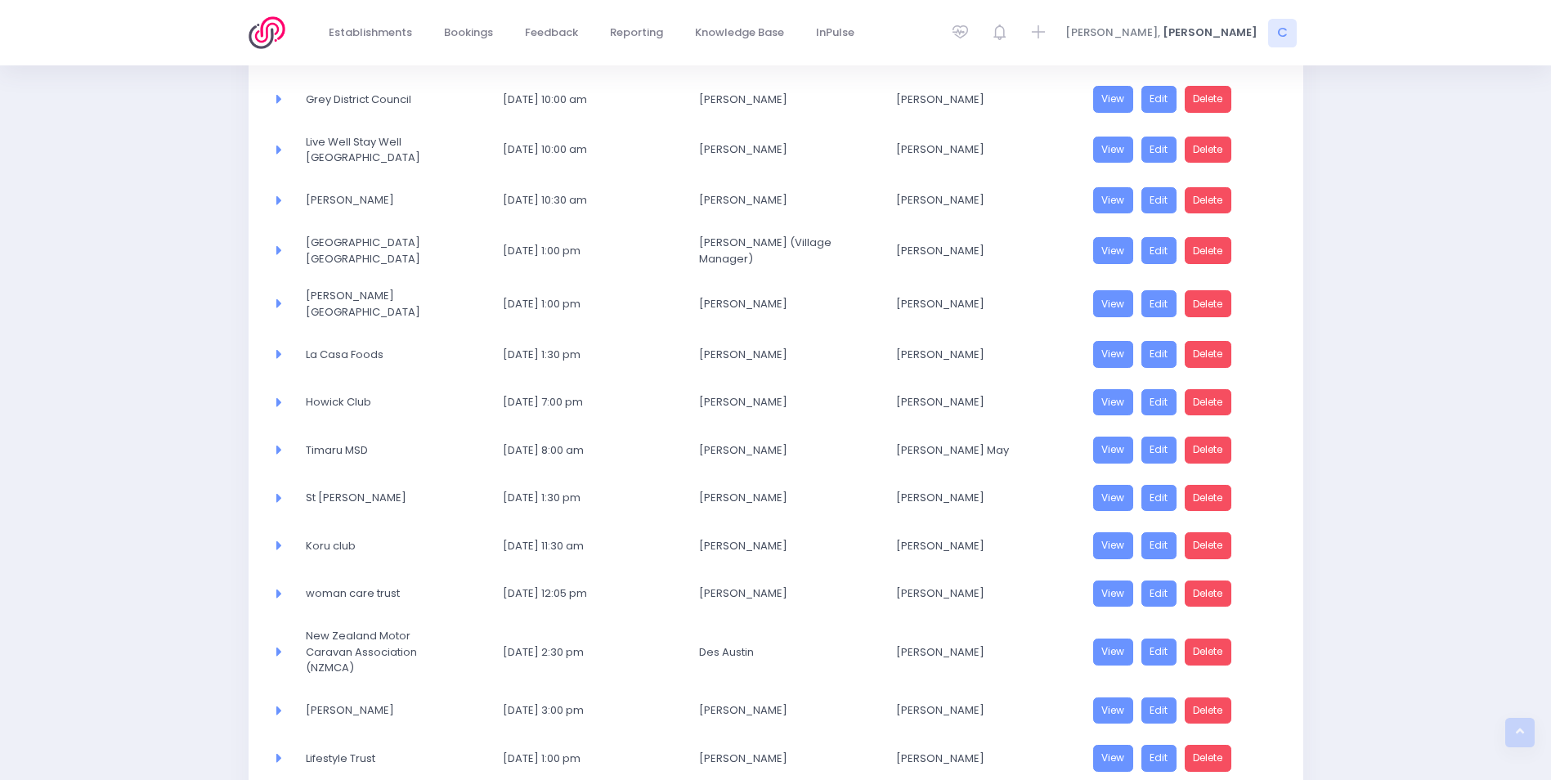
scroll to position [543, 0]
